Goal: Entertainment & Leisure: Consume media (video, audio)

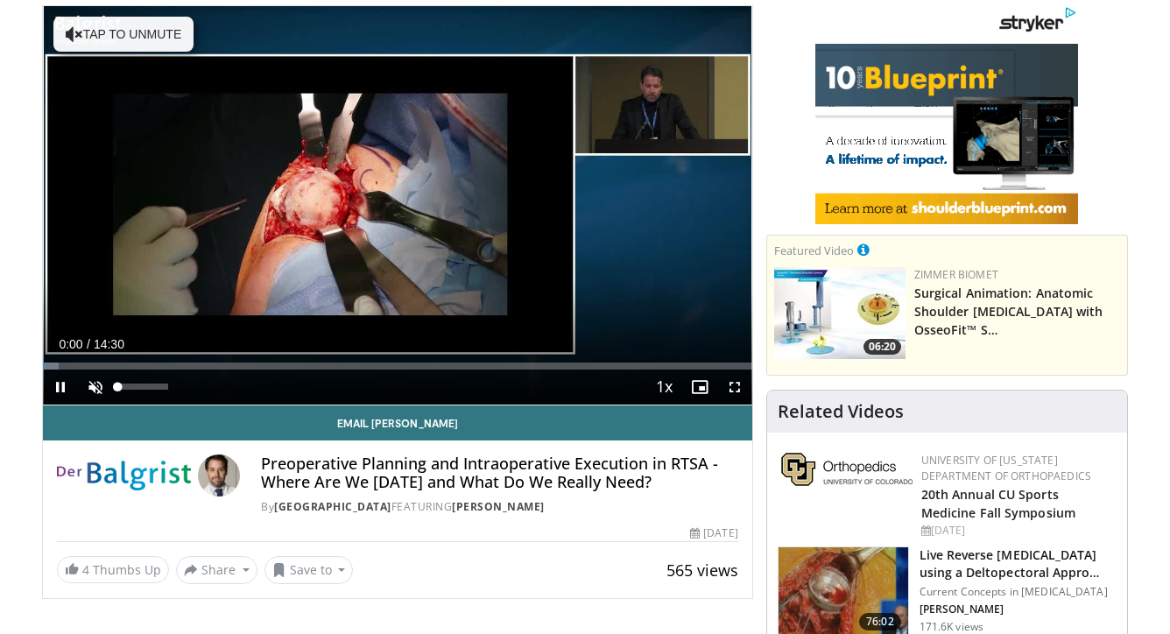
click at [90, 389] on span "Video Player" at bounding box center [95, 387] width 35 height 35
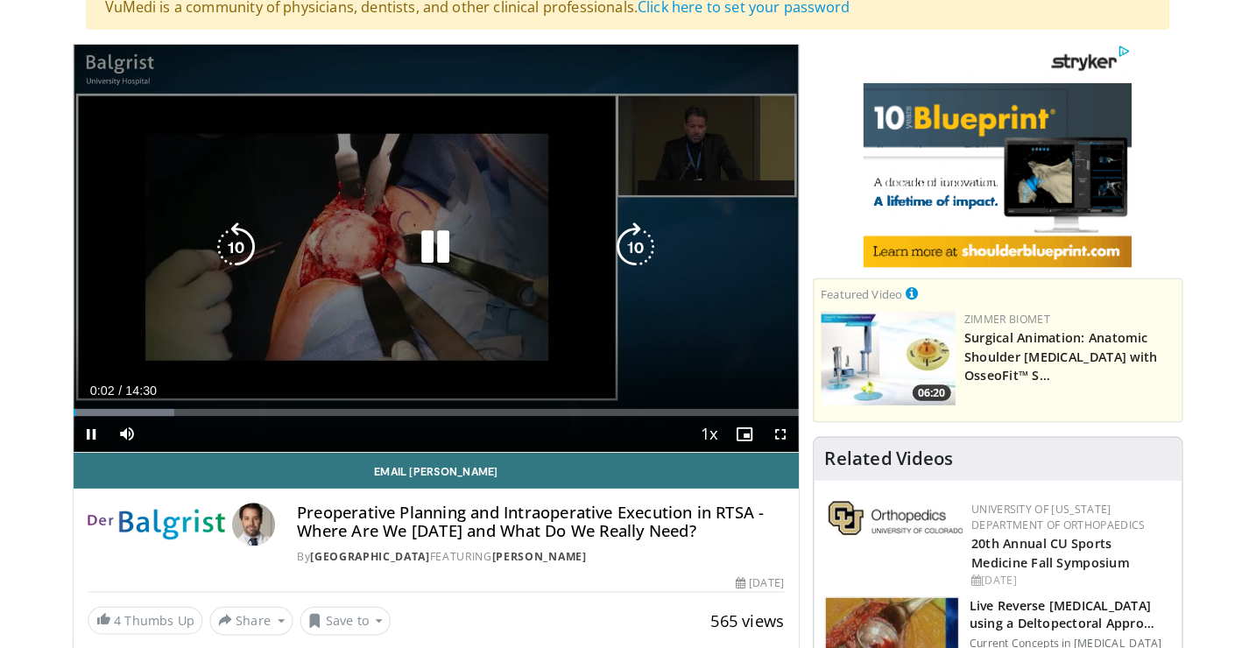
scroll to position [177, 0]
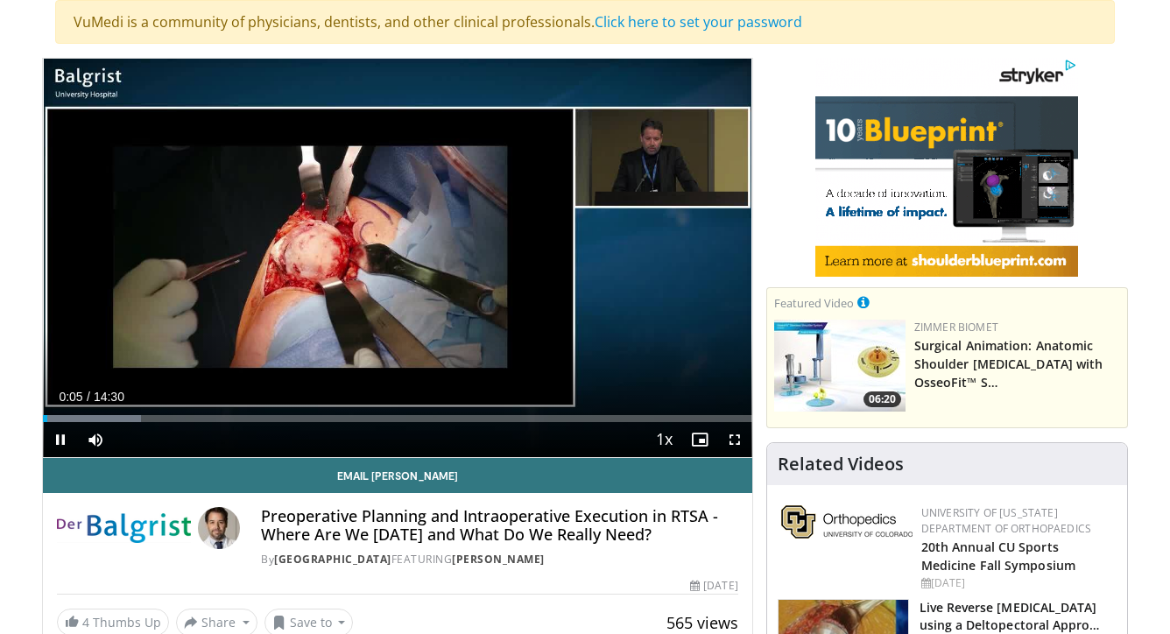
click at [732, 439] on span "Video Player" at bounding box center [734, 439] width 35 height 35
click at [735, 440] on span "Video Player" at bounding box center [734, 439] width 35 height 35
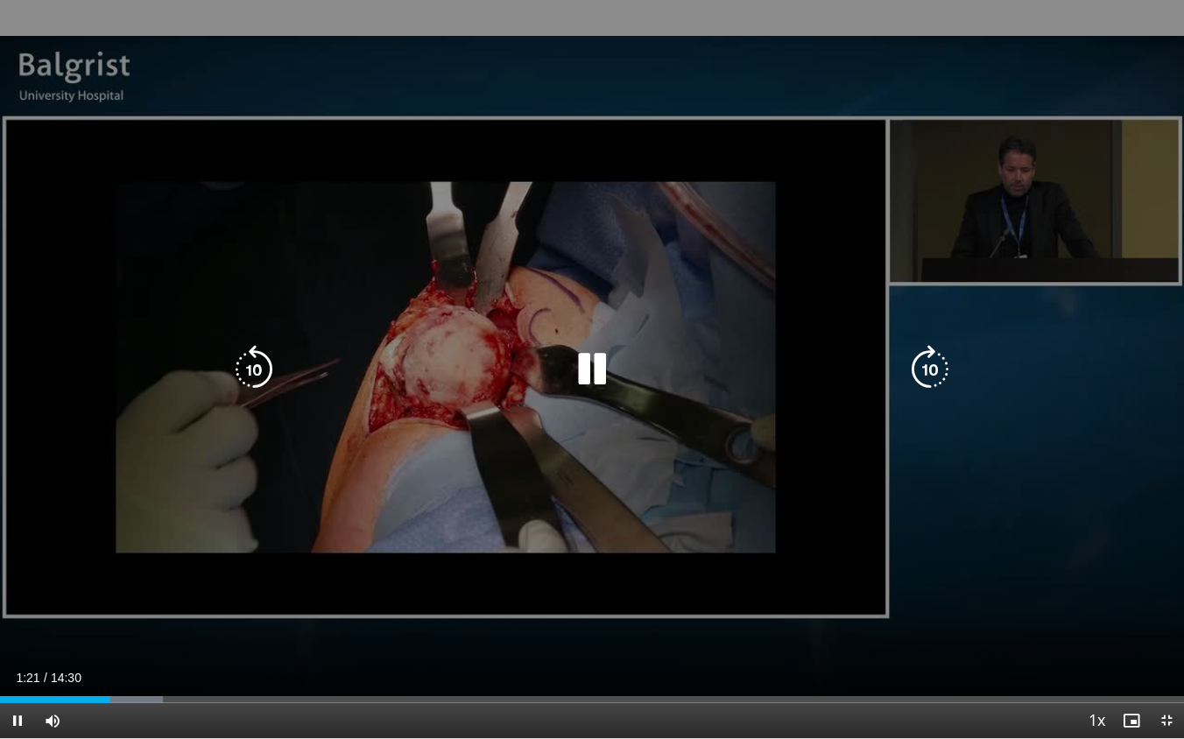
click at [394, 143] on div "10 seconds Tap to unmute" at bounding box center [592, 369] width 1184 height 738
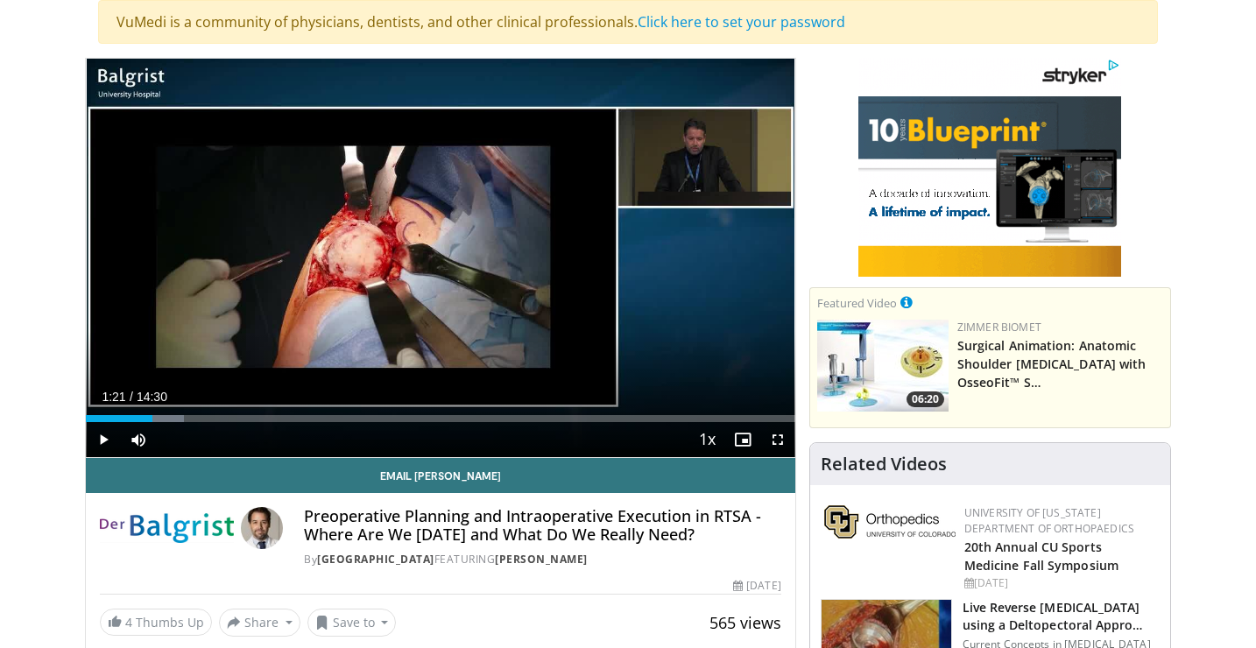
click at [98, 437] on span "Video Player" at bounding box center [103, 439] width 35 height 35
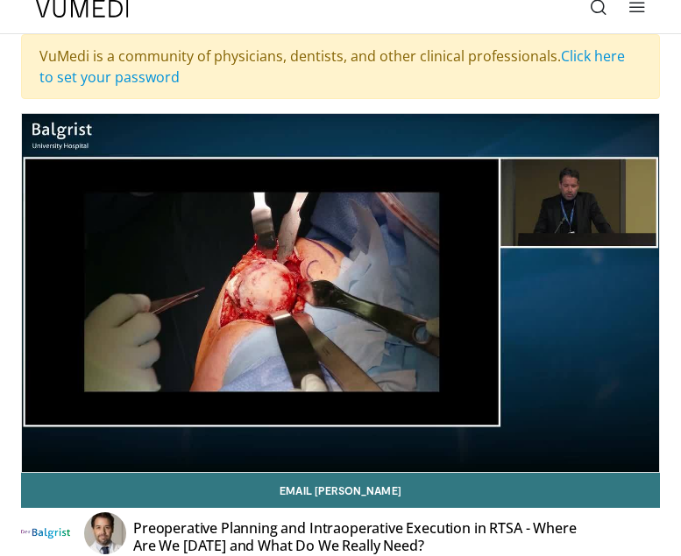
scroll to position [0, 0]
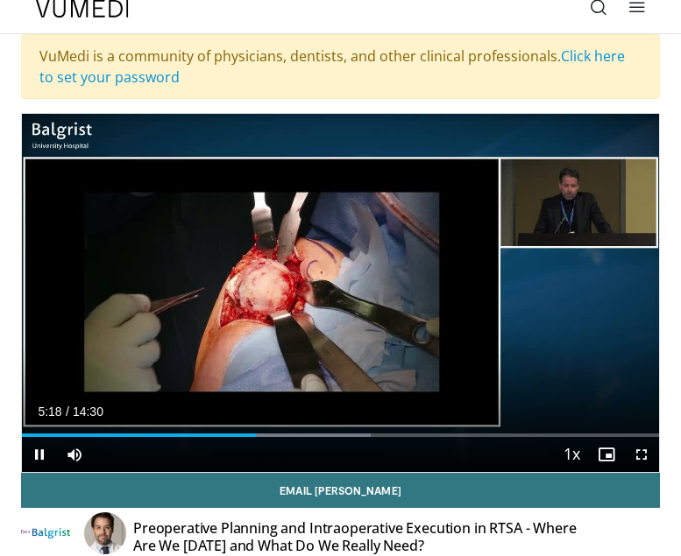
click at [643, 452] on span "Video Player" at bounding box center [641, 454] width 35 height 35
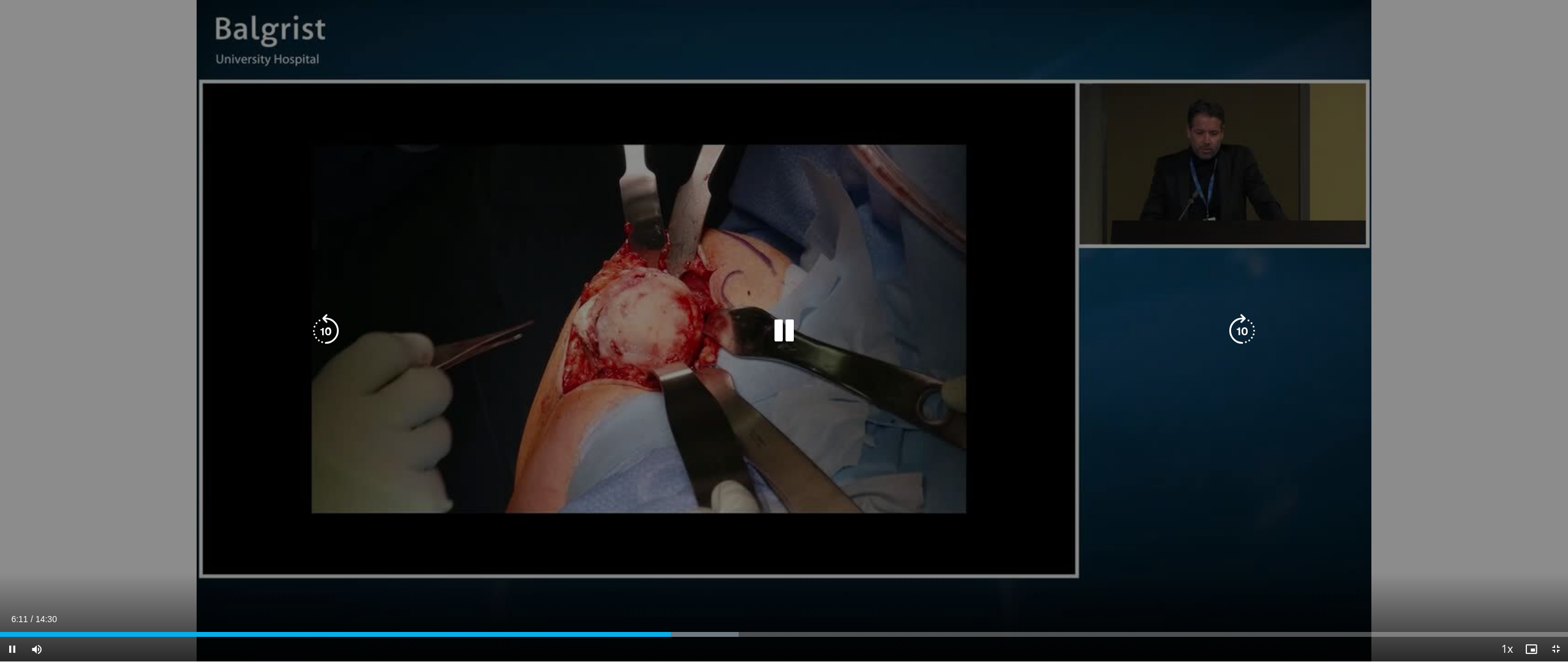
click at [593, 386] on div "10 seconds Tap to unmute" at bounding box center [784, 330] width 1568 height 661
click at [781, 326] on icon "Video Player" at bounding box center [784, 330] width 34 height 34
click at [693, 443] on div "10 seconds Tap to unmute" at bounding box center [784, 330] width 1568 height 661
click at [332, 333] on icon "Video Player" at bounding box center [325, 330] width 34 height 34
click at [784, 328] on icon "Video Player" at bounding box center [784, 330] width 34 height 34
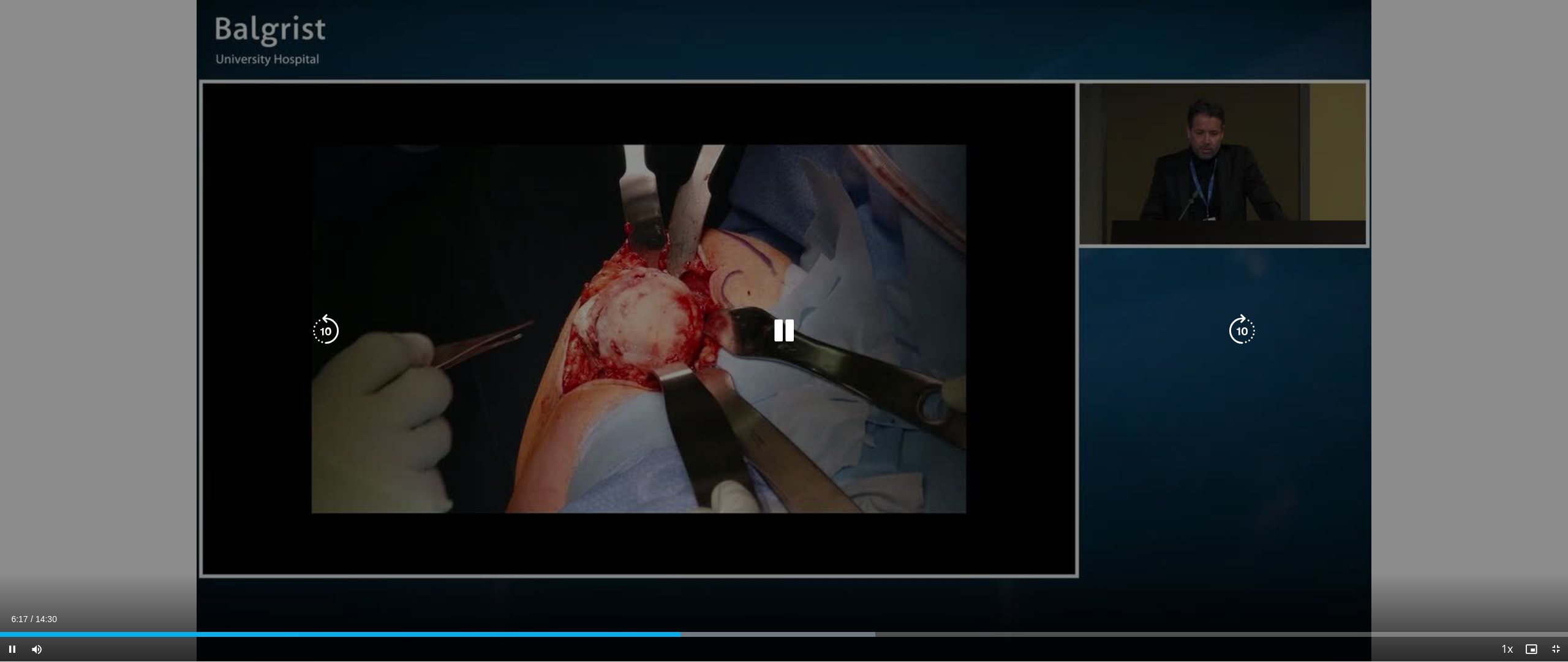
click at [818, 388] on div "10 seconds Tap to unmute" at bounding box center [784, 330] width 1568 height 661
click at [334, 330] on icon "Video Player" at bounding box center [325, 330] width 34 height 34
click at [323, 337] on icon "Video Player" at bounding box center [325, 330] width 34 height 34
click at [320, 332] on icon "Video Player" at bounding box center [325, 330] width 34 height 34
click at [332, 332] on icon "Video Player" at bounding box center [325, 330] width 34 height 34
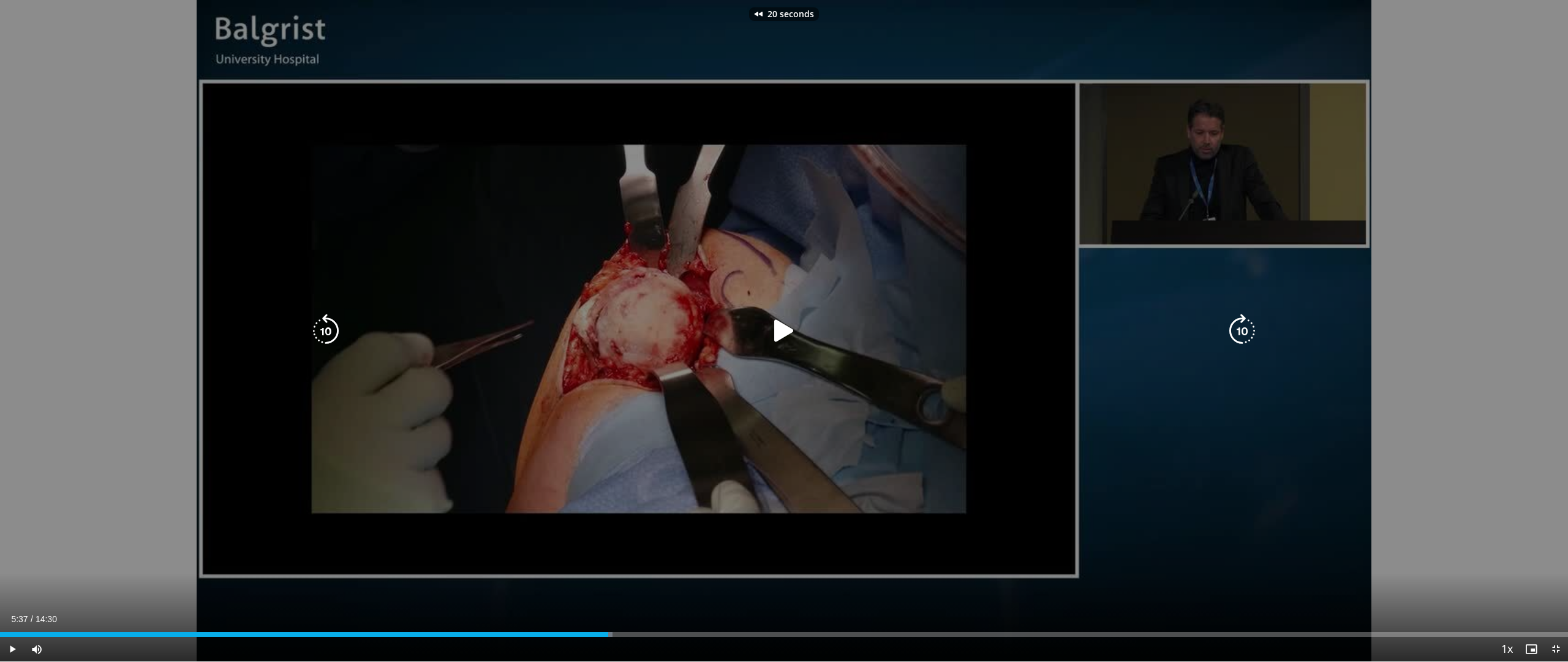
click at [332, 332] on icon "Video Player" at bounding box center [325, 330] width 34 height 34
click at [773, 328] on icon "Video Player" at bounding box center [784, 330] width 34 height 34
